Goal: Navigation & Orientation: Find specific page/section

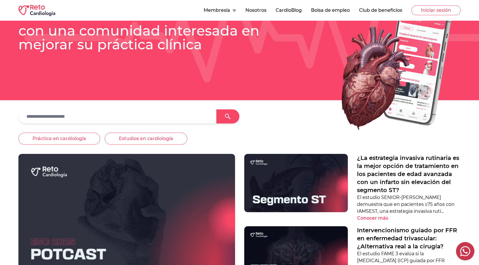
scroll to position [115, 0]
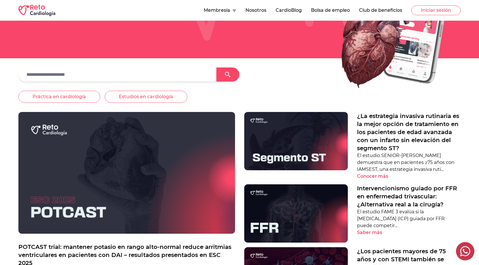
click at [142, 188] on img at bounding box center [126, 173] width 216 height 122
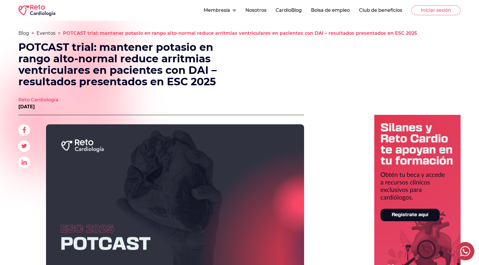
click at [335, 9] on button "Bolsa de empleo" at bounding box center [330, 10] width 39 height 7
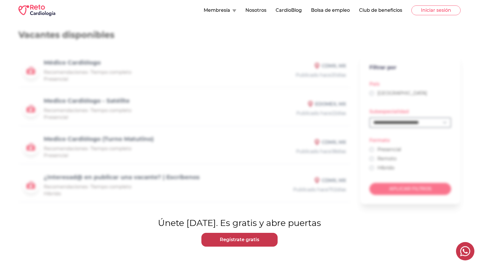
click at [225, 12] on button "Membresía" at bounding box center [220, 10] width 32 height 7
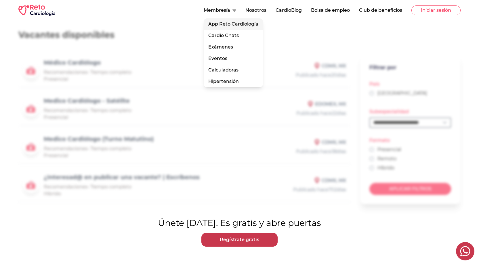
click at [229, 28] on link "App Reto Cardiología" at bounding box center [233, 23] width 59 height 11
